Goal: Information Seeking & Learning: Learn about a topic

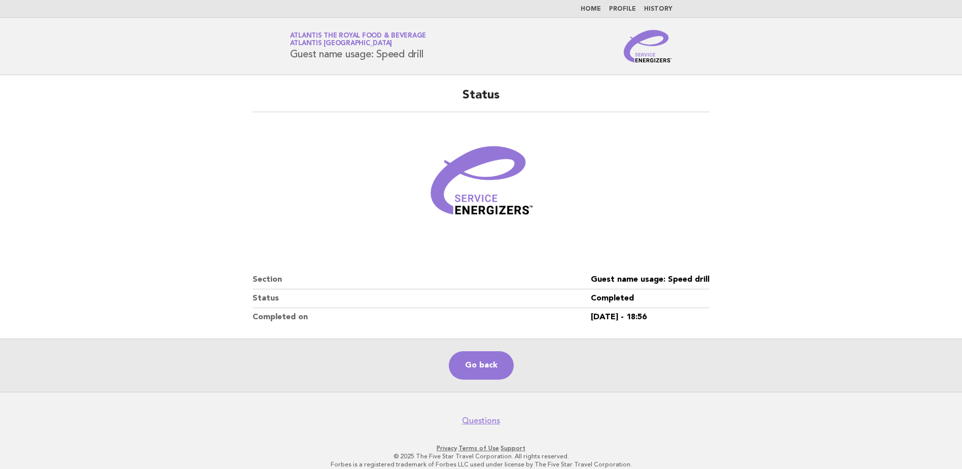
drag, startPoint x: 0, startPoint y: 0, endPoint x: 655, endPoint y: 61, distance: 657.6
click at [655, 61] on img at bounding box center [648, 46] width 49 height 32
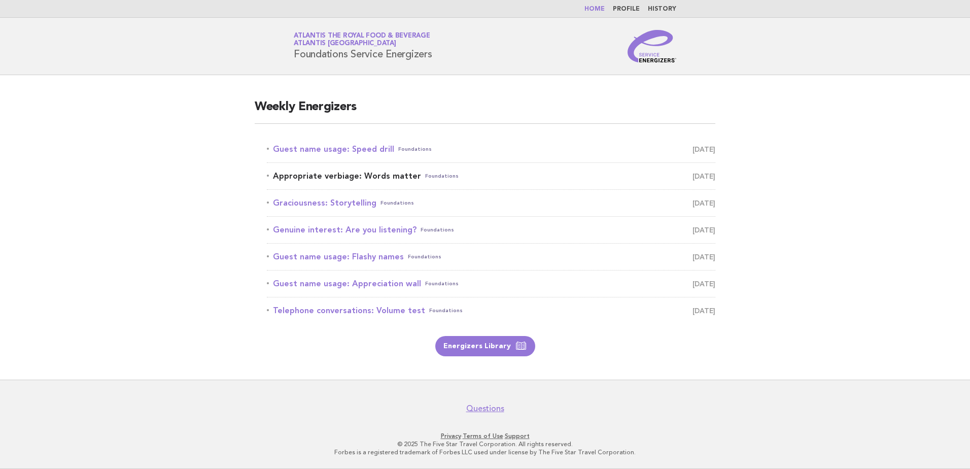
click at [361, 173] on link "Appropriate verbiage: Words matter Foundations [DATE]" at bounding box center [491, 176] width 448 height 14
